Goal: Task Accomplishment & Management: Manage account settings

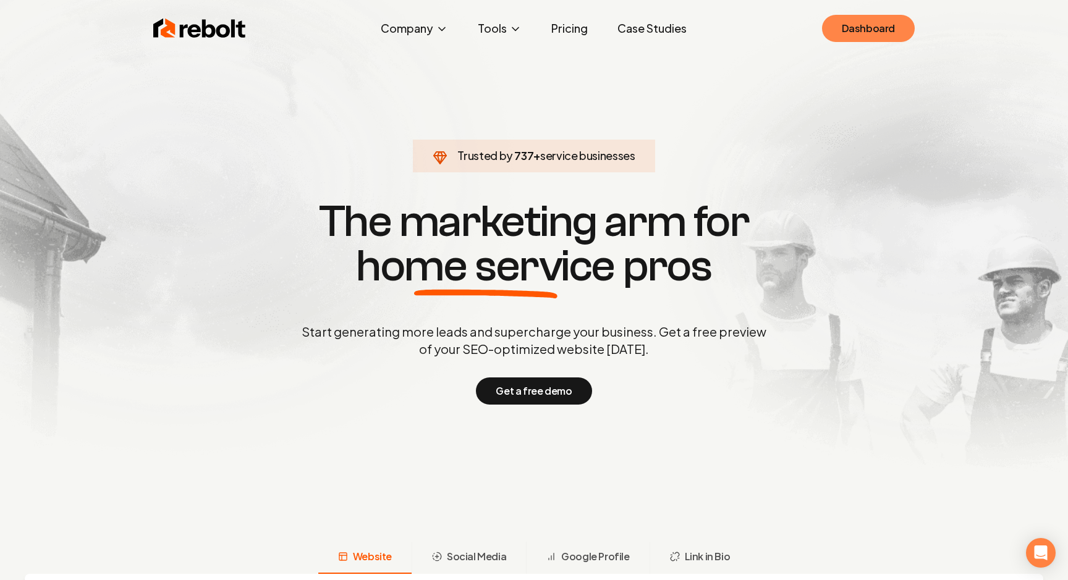
click at [847, 40] on link "Dashboard" at bounding box center [868, 28] width 93 height 27
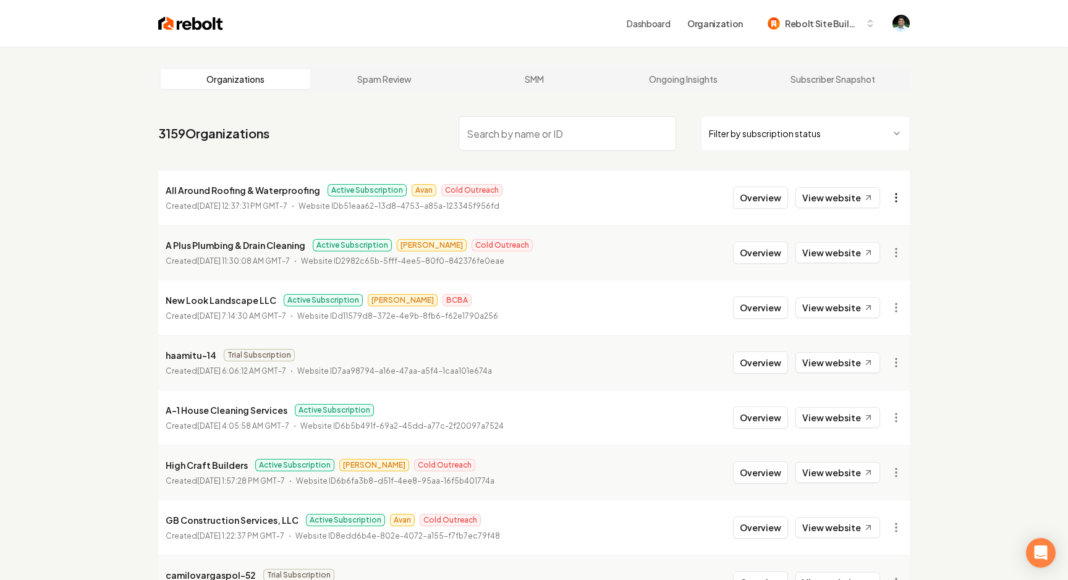
click at [897, 196] on html "Dashboard Organization Rebolt Site Builder Organizations Spam Review SMM Ongoin…" at bounding box center [534, 290] width 1068 height 580
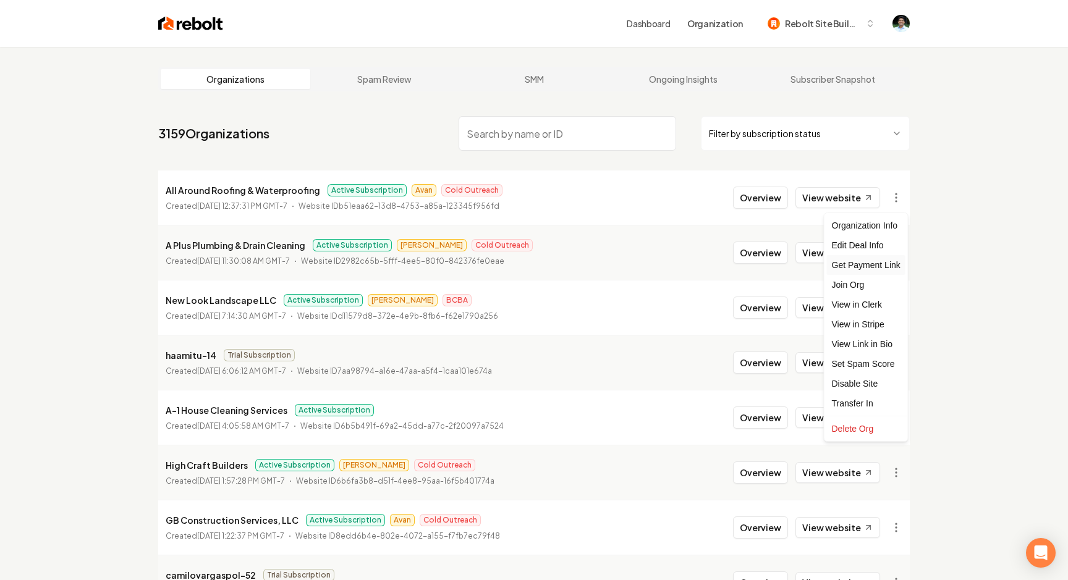
click at [871, 271] on div "Get Payment Link" at bounding box center [866, 265] width 79 height 20
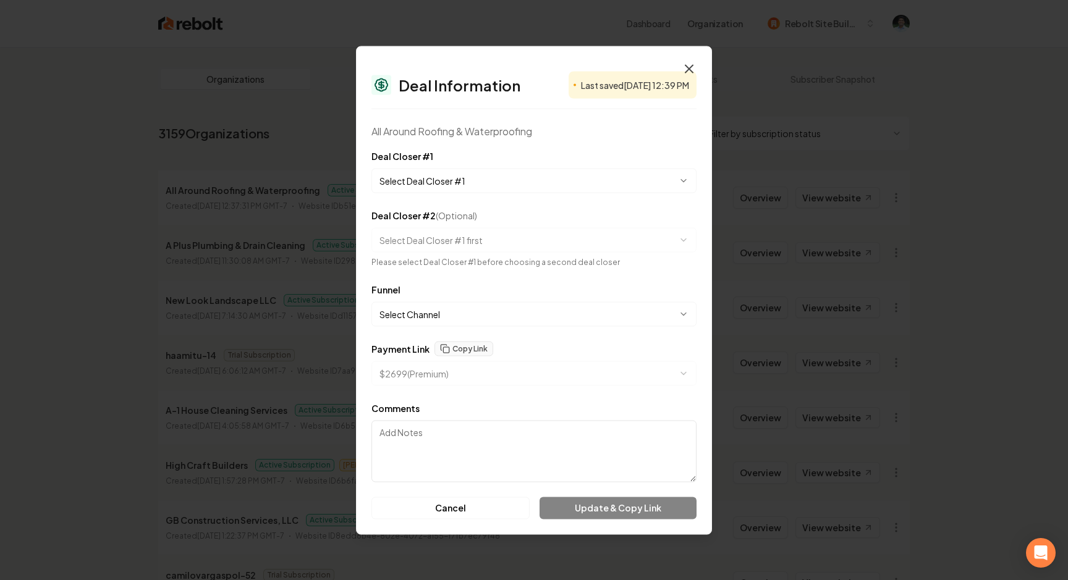
select select "**********"
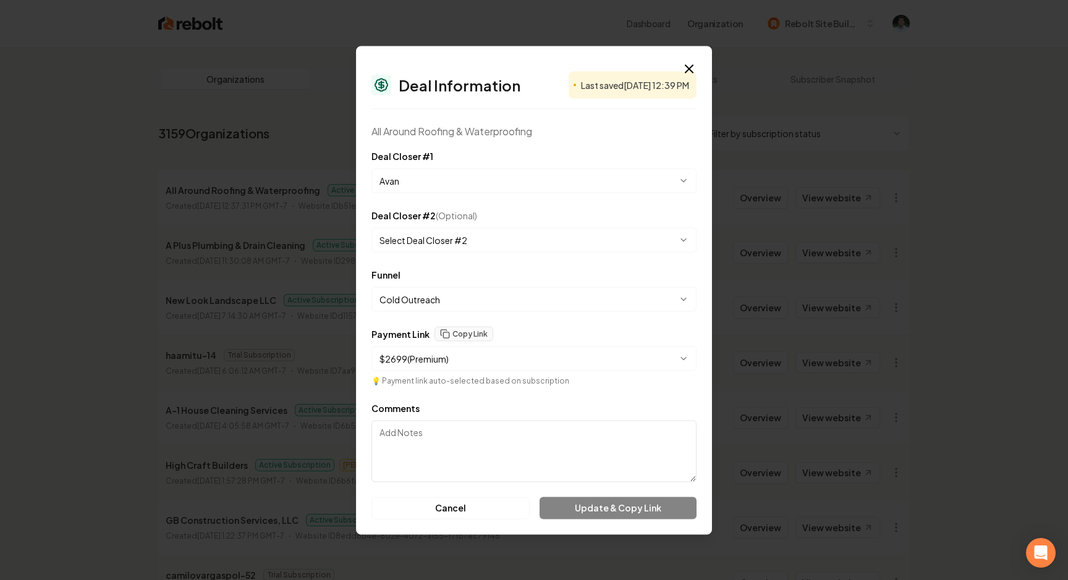
click at [581, 372] on div "**********" at bounding box center [533, 355] width 325 height 59
click at [581, 367] on body "Dashboard Organization Rebolt Site Builder Organizations Spam Review SMM Ongoin…" at bounding box center [534, 290] width 1068 height 580
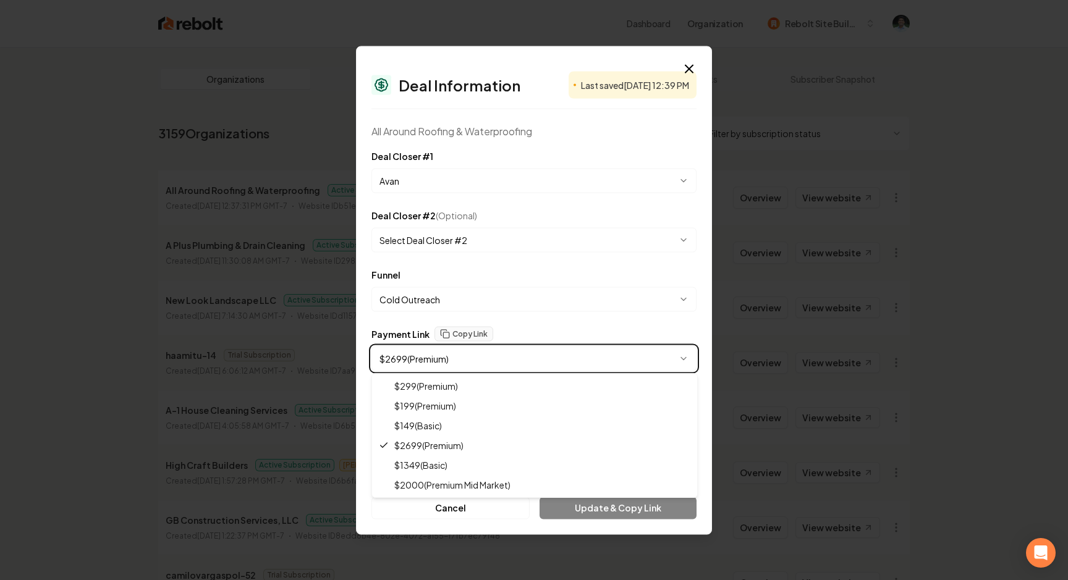
click at [683, 70] on body "Dashboard Organization Rebolt Site Builder Organizations Spam Review SMM Ongoin…" at bounding box center [534, 290] width 1068 height 580
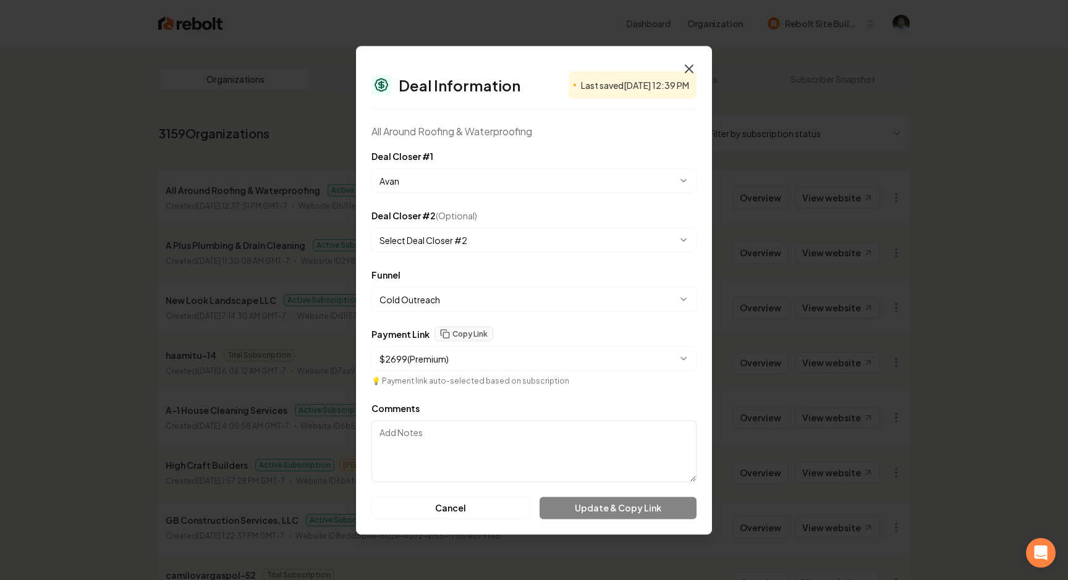
click at [689, 70] on icon "button" at bounding box center [689, 68] width 15 height 15
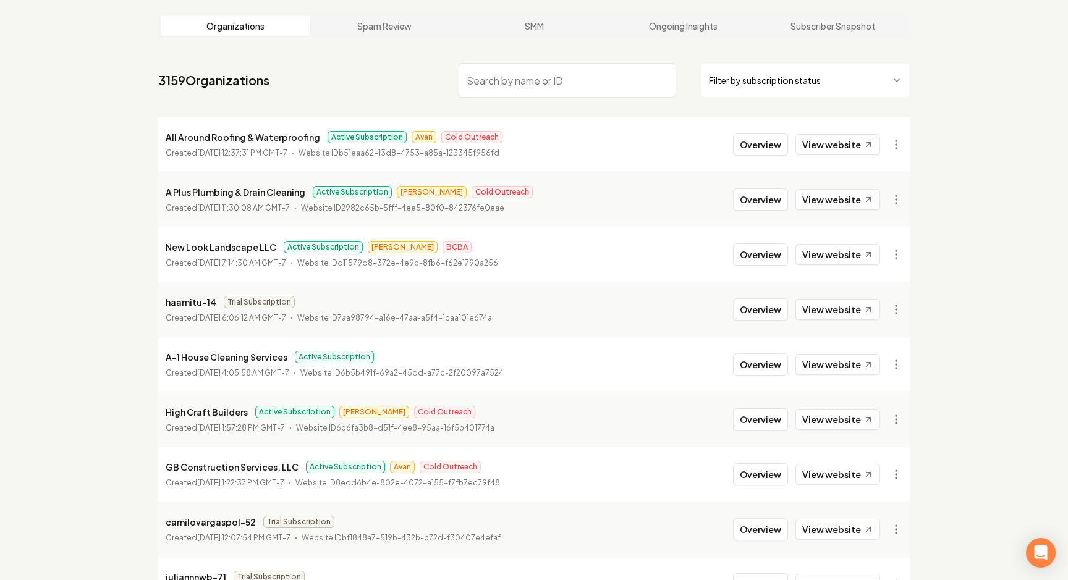
scroll to position [83, 0]
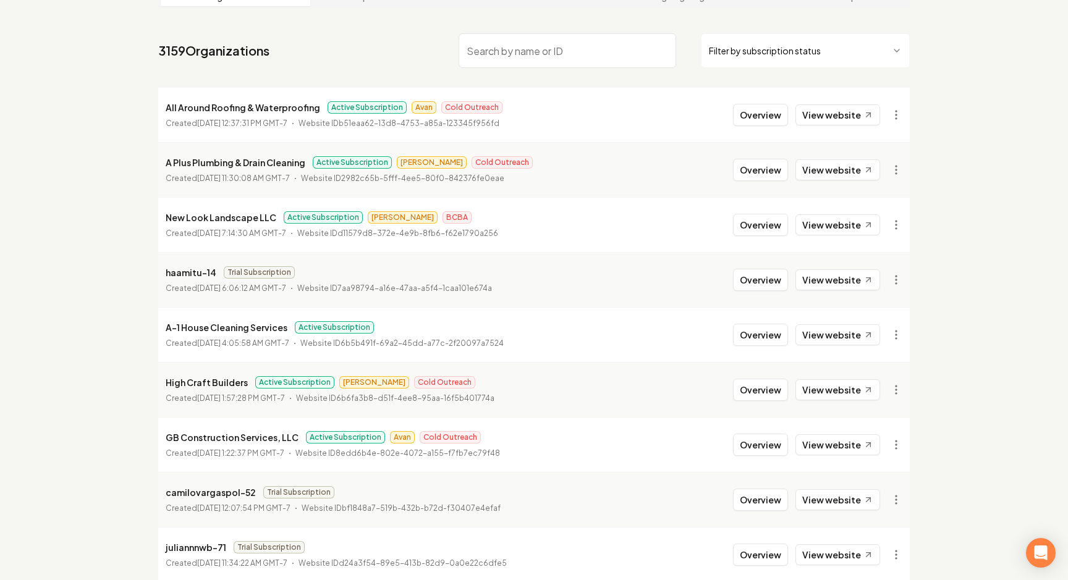
click at [159, 276] on li "haamitu-14 Trial Subscription Created [DATE] 6:06:12 AM GMT-7 Website ID 7aa987…" at bounding box center [534, 279] width 752 height 55
drag, startPoint x: 163, startPoint y: 274, endPoint x: 337, endPoint y: 274, distance: 174.9
click at [337, 274] on li "haamitu-14 Trial Subscription Created [DATE] 6:06:12 AM GMT-7 Website ID 7aa987…" at bounding box center [534, 279] width 752 height 55
click at [349, 271] on div "haamitu-14 Trial Subscription" at bounding box center [329, 272] width 326 height 15
click at [898, 280] on html "Dashboard Organization Rebolt Site Builder Organizations Spam Review SMM Ongoin…" at bounding box center [534, 207] width 1068 height 580
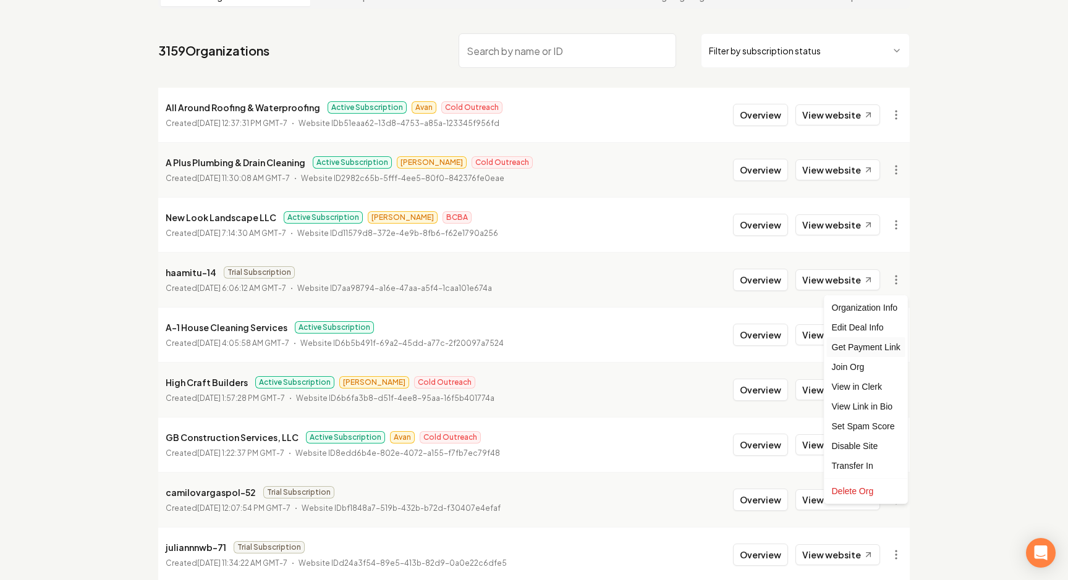
click at [875, 350] on div "Get Payment Link" at bounding box center [866, 347] width 79 height 20
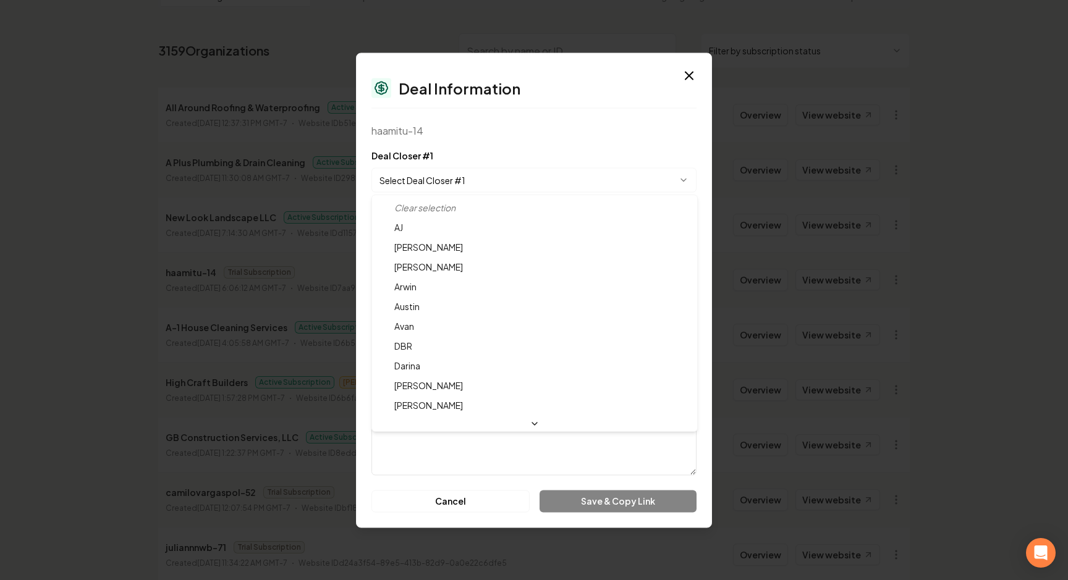
click at [425, 182] on body "Dashboard Organization Rebolt Site Builder Organizations Spam Review SMM Ongoin…" at bounding box center [534, 207] width 1068 height 580
select select "**********"
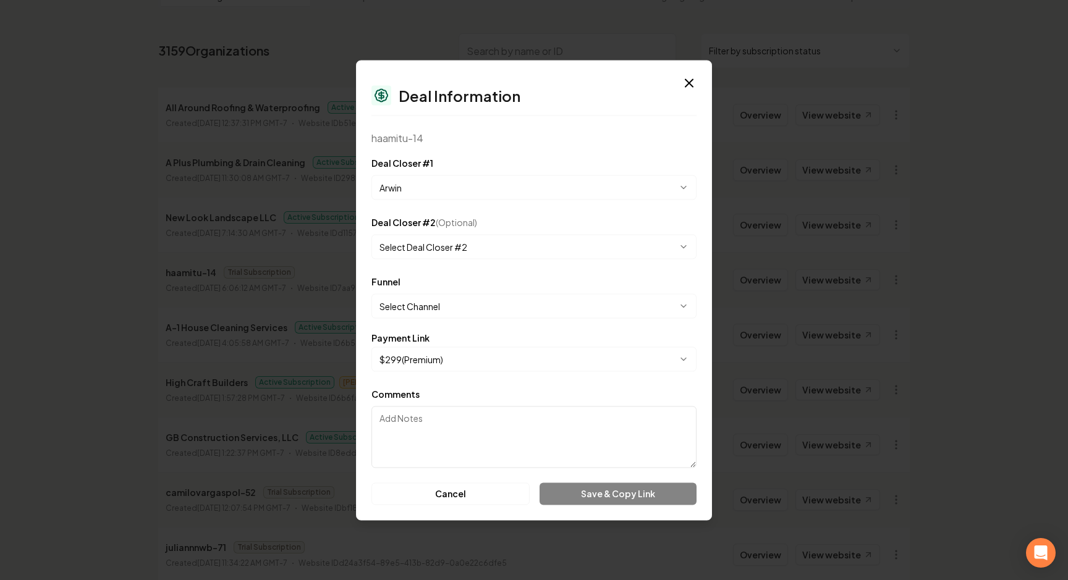
click at [439, 247] on body "Dashboard Organization Rebolt Site Builder Organizations Spam Review SMM Ongoin…" at bounding box center [534, 207] width 1068 height 580
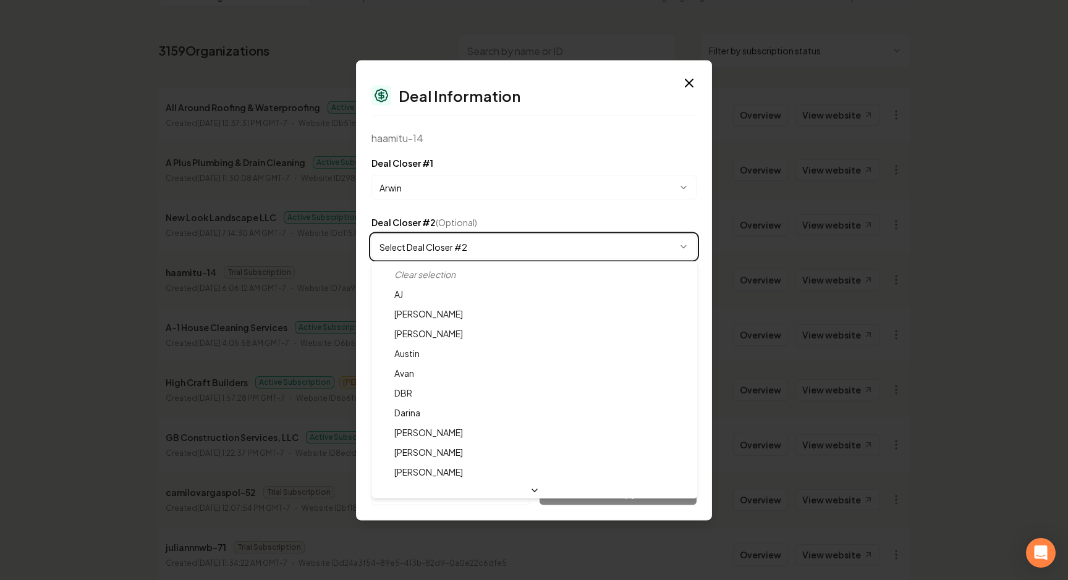
click at [499, 207] on body "Dashboard Organization Rebolt Site Builder Organizations Spam Review SMM Ongoin…" at bounding box center [534, 207] width 1068 height 580
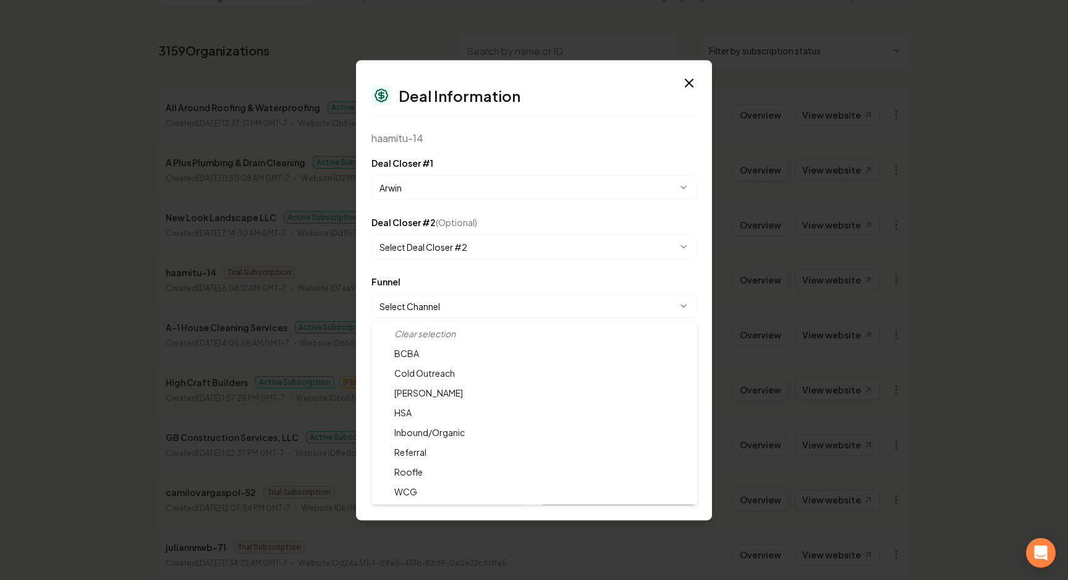
click at [428, 309] on body "Dashboard Organization Rebolt Site Builder Organizations Spam Review SMM Ongoin…" at bounding box center [534, 207] width 1068 height 580
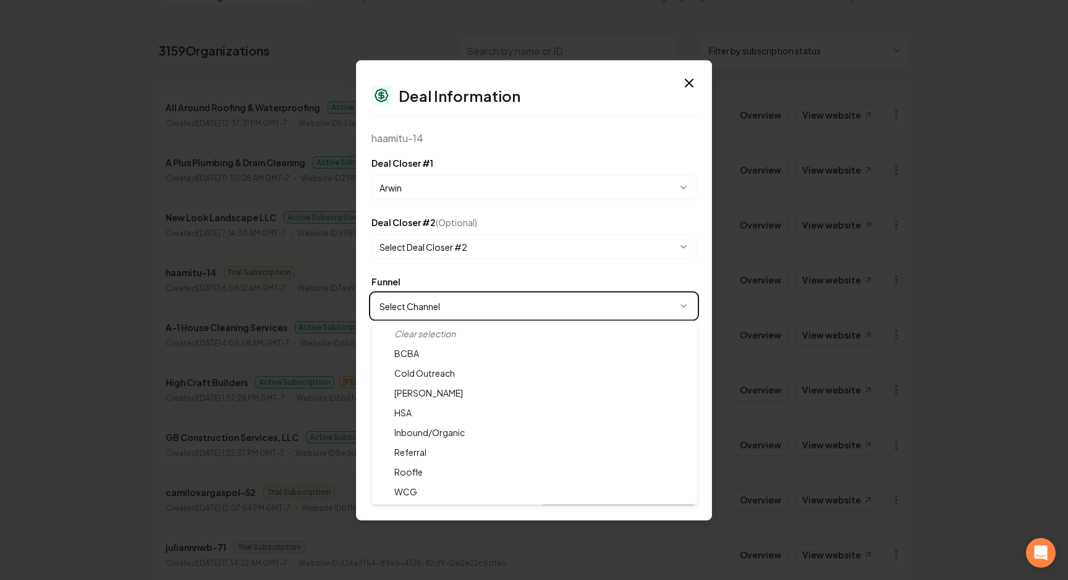
click at [440, 282] on body "Dashboard Organization Rebolt Site Builder Organizations Spam Review SMM Ongoin…" at bounding box center [534, 207] width 1068 height 580
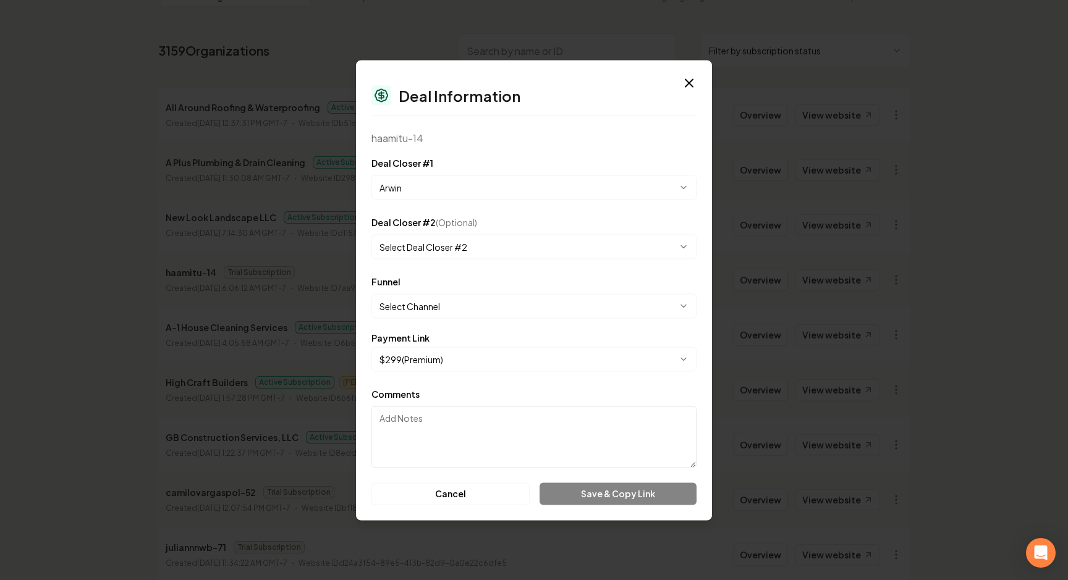
click at [418, 355] on body "Dashboard Organization Rebolt Site Builder Organizations Spam Review SMM Ongoin…" at bounding box center [534, 207] width 1068 height 580
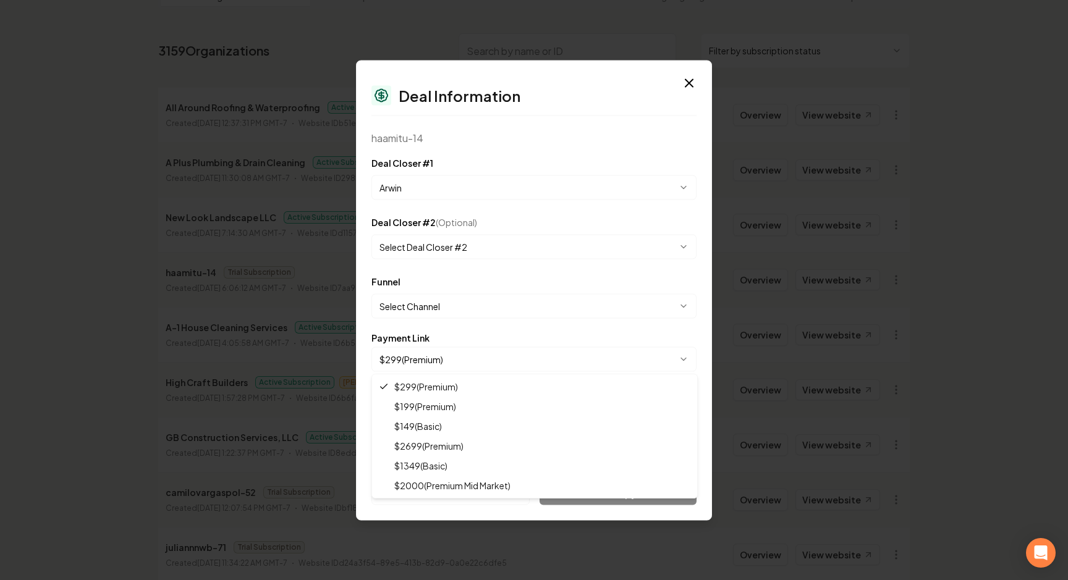
select select "**********"
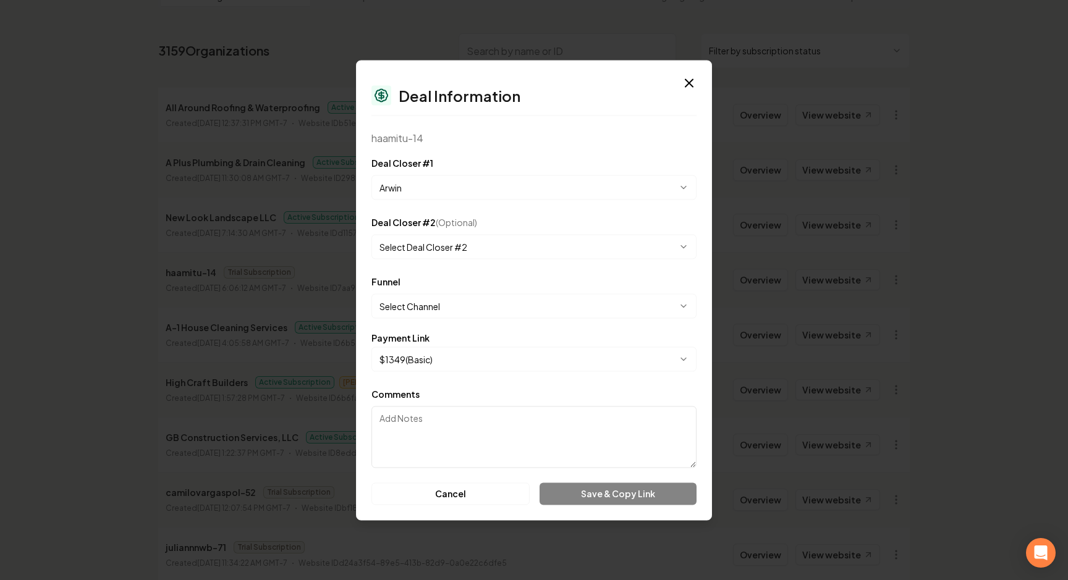
click at [608, 495] on div "Cancel Save & Copy Link" at bounding box center [533, 494] width 325 height 22
click at [431, 360] on body "Dashboard Organization Rebolt Site Builder Organizations Spam Review SMM Ongoin…" at bounding box center [534, 207] width 1068 height 580
click at [686, 87] on icon "button" at bounding box center [689, 82] width 15 height 15
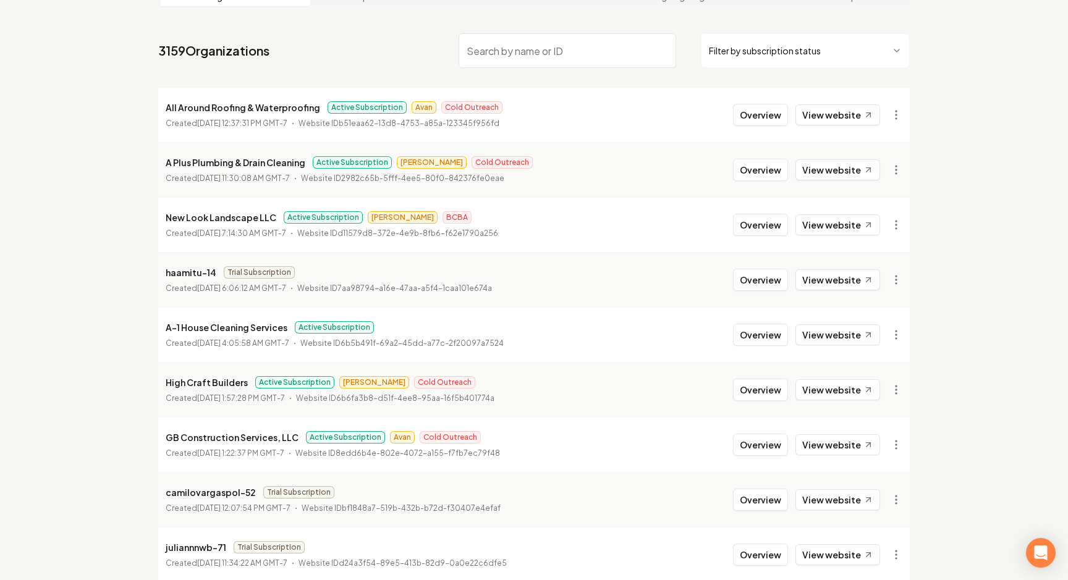
click at [644, 137] on li "All Around Roofing & Waterproofing Active Subscription Avan Cold Outreach Creat…" at bounding box center [534, 115] width 752 height 54
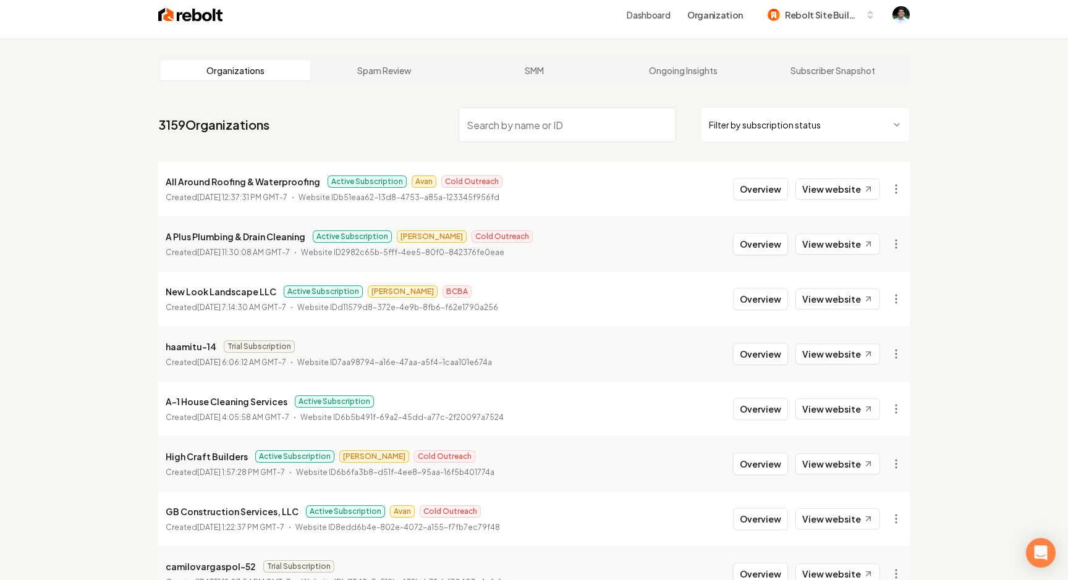
scroll to position [0, 0]
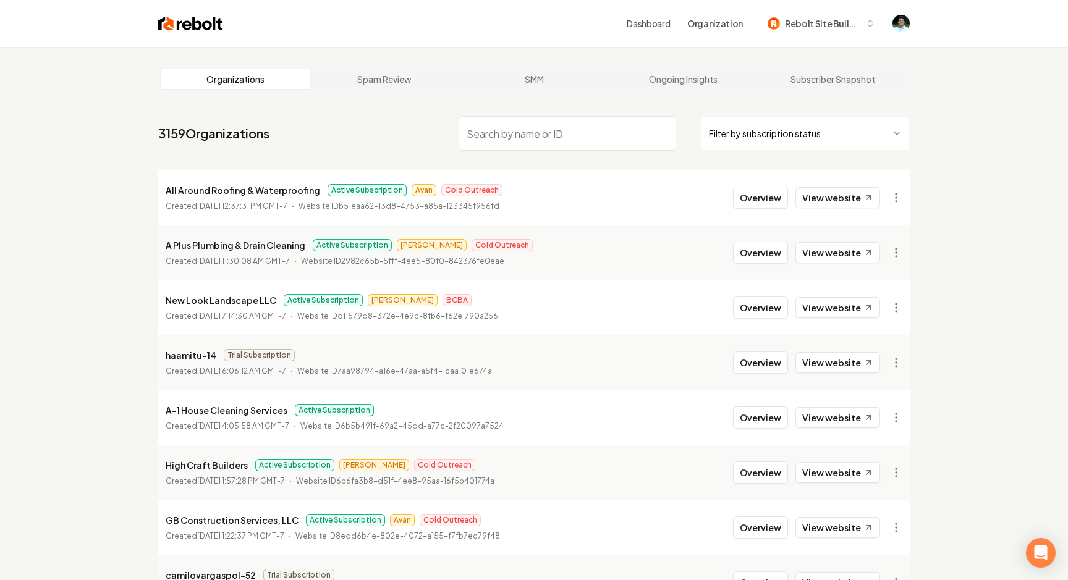
click at [627, 286] on li "New Look Landscape LLC Active Subscription [PERSON_NAME] BCBA Created [DATE] 7:…" at bounding box center [534, 307] width 752 height 55
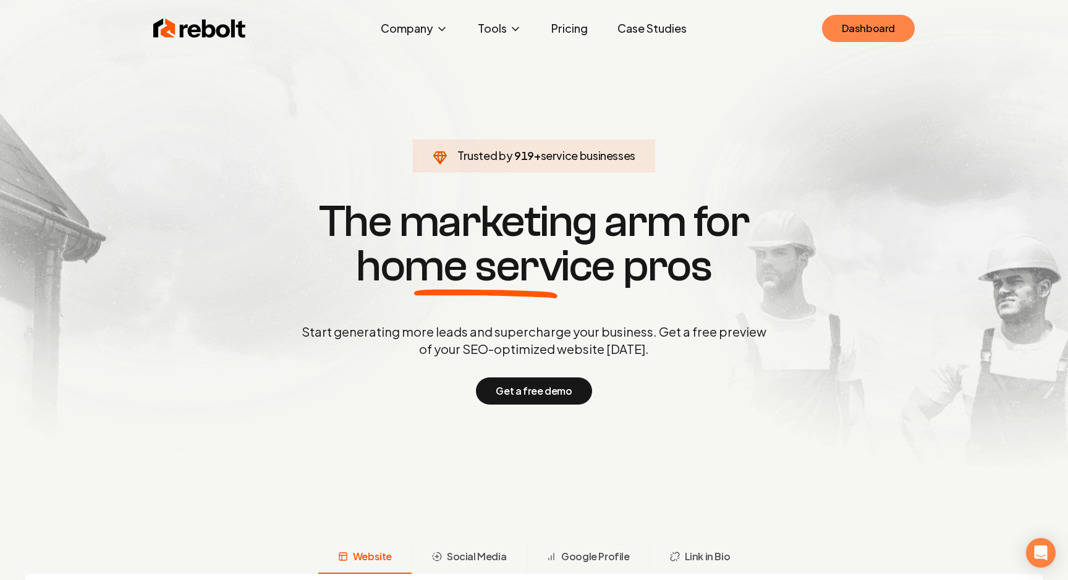
click at [857, 23] on link "Dashboard" at bounding box center [868, 28] width 93 height 27
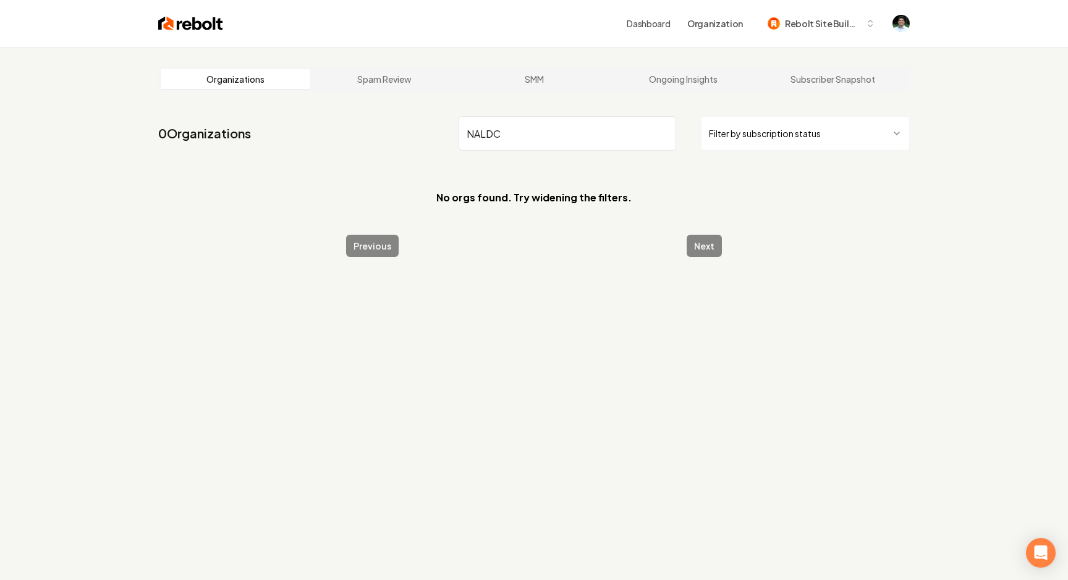
click at [558, 135] on input "NALDC" at bounding box center [568, 133] width 218 height 35
type input "NALDC"
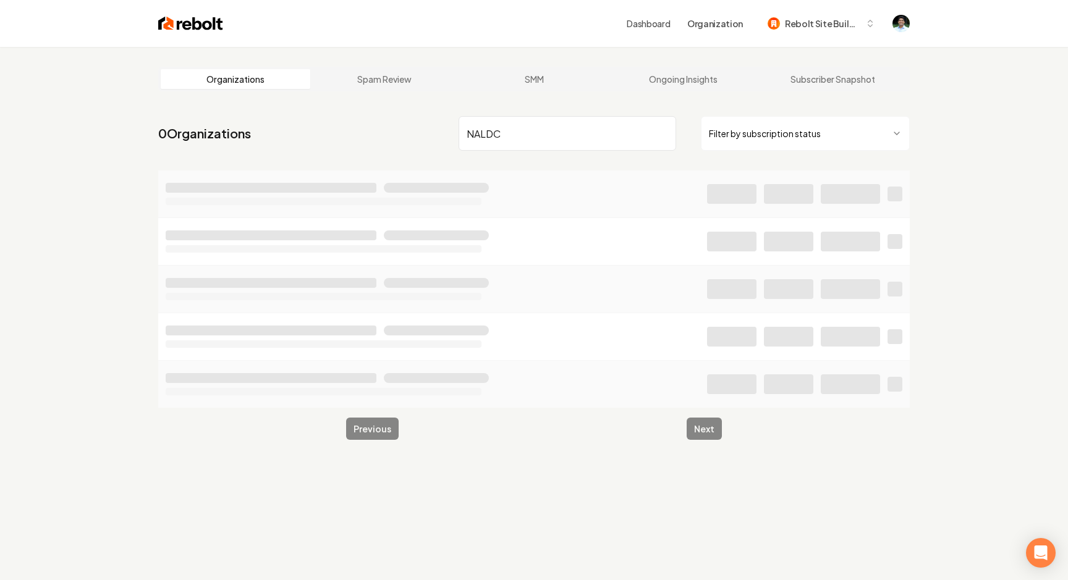
click at [561, 139] on input "NALDC" at bounding box center [568, 133] width 218 height 35
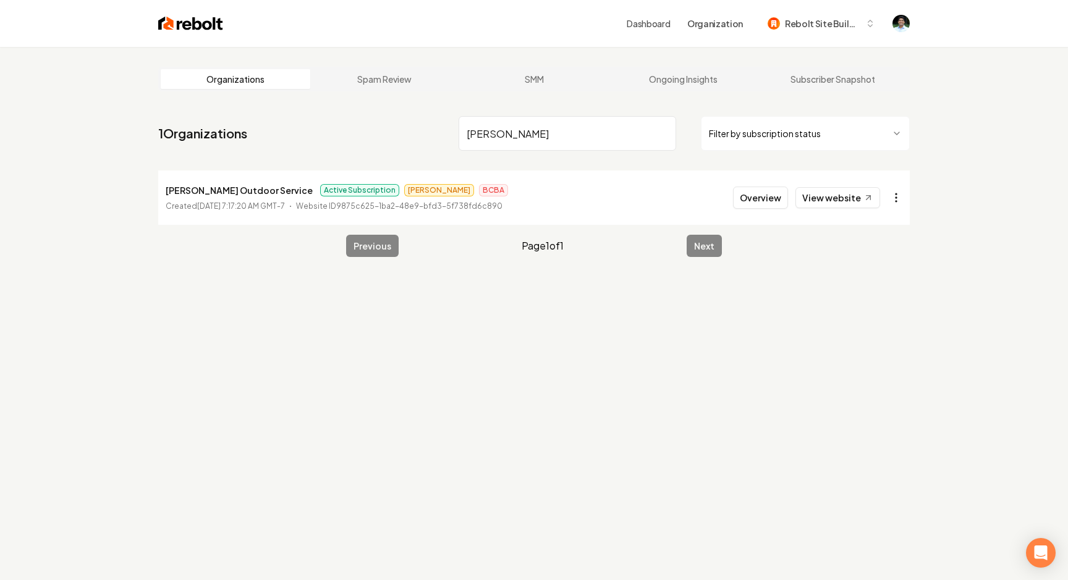
type input "Simones"
click at [898, 198] on html "Dashboard Organization Rebolt Site Builder Organizations Spam Review SMM Ongoin…" at bounding box center [534, 290] width 1068 height 580
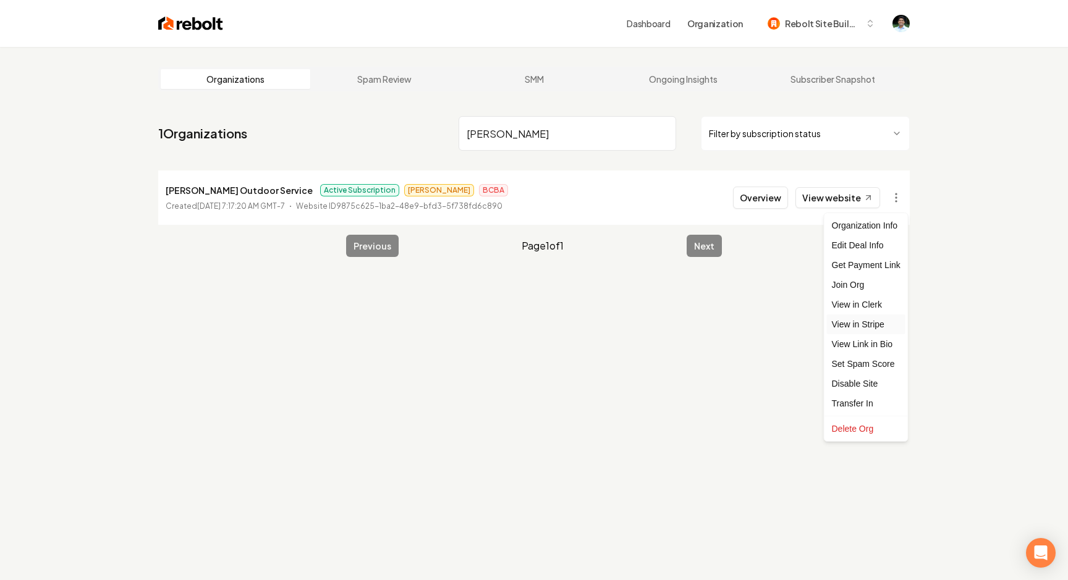
click at [871, 323] on link "View in Stripe" at bounding box center [866, 325] width 79 height 20
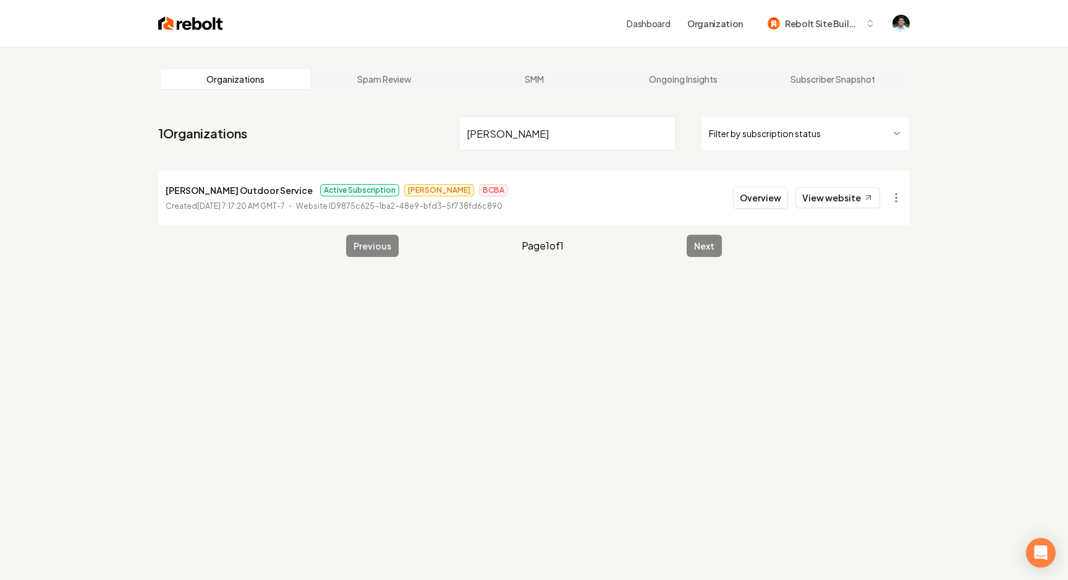
click at [541, 129] on input "Simones" at bounding box center [568, 133] width 218 height 35
paste input "North Alabama Land Development & Construction"
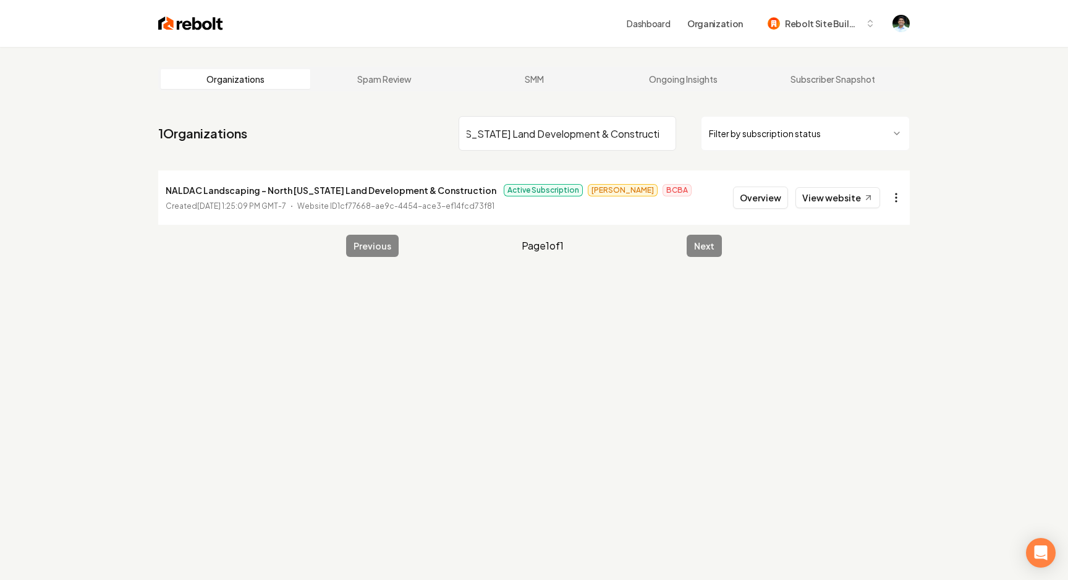
type input "North Alabama Land Development & Construction"
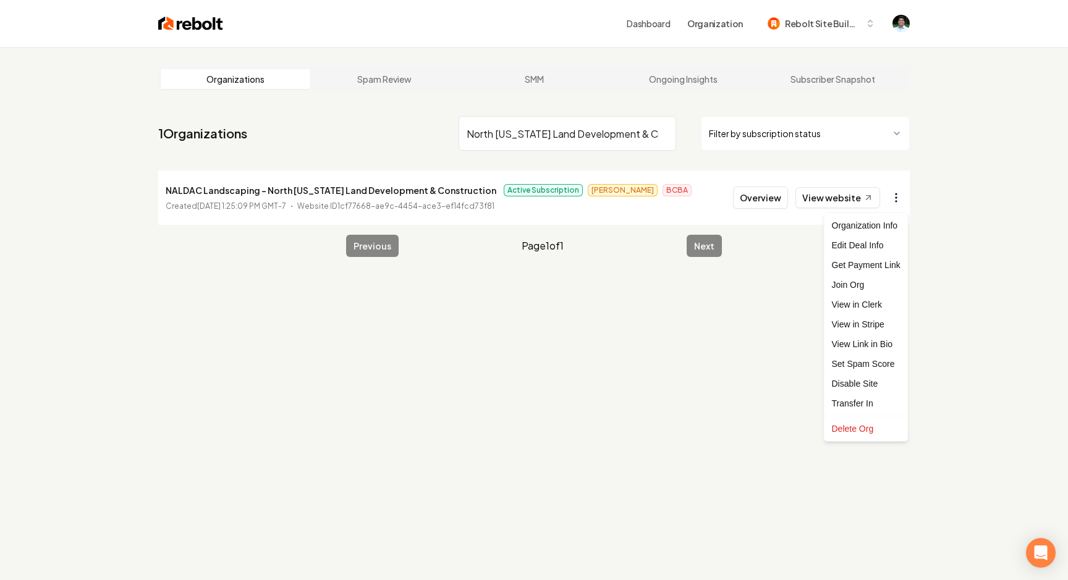
click at [901, 198] on html "Dashboard Organization Rebolt Site Builder Organizations Spam Review SMM Ongoin…" at bounding box center [534, 290] width 1068 height 580
click at [874, 323] on link "View in Stripe" at bounding box center [866, 325] width 79 height 20
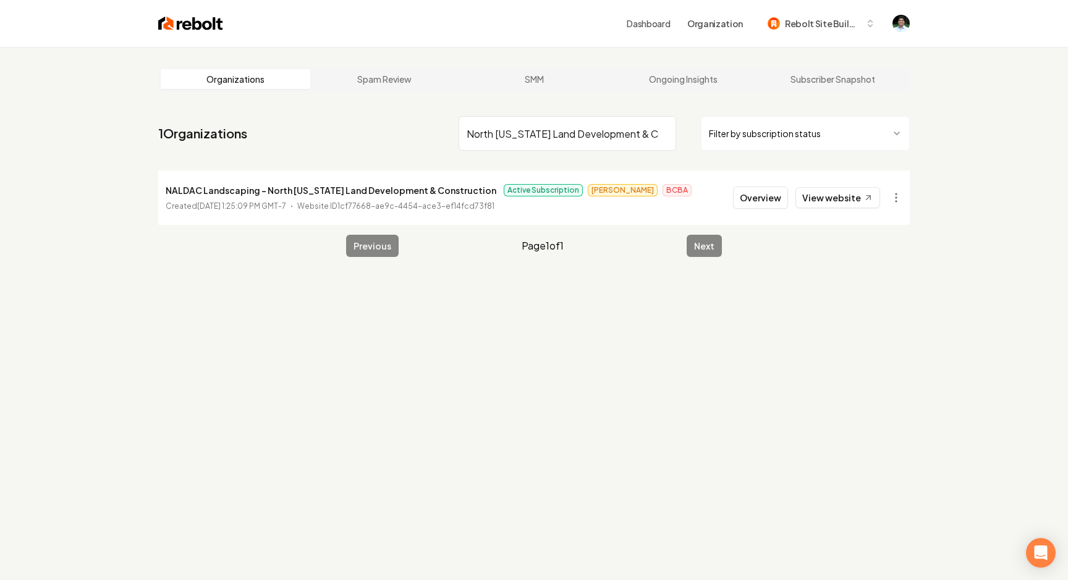
click at [645, 132] on input "North Alabama Land Development & Construction" at bounding box center [568, 133] width 218 height 35
click at [663, 131] on input "North Alabama Land Development & Construction" at bounding box center [568, 133] width 218 height 35
click at [608, 101] on main "Organizations Spam Review SMM Ongoing Insights Subscriber Snapshot 1 Organizati…" at bounding box center [533, 162] width 791 height 230
